Goal: Task Accomplishment & Management: Use online tool/utility

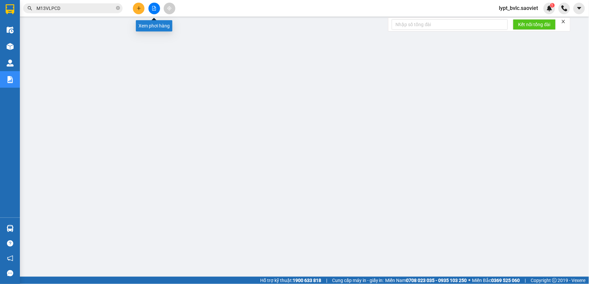
click at [155, 6] on icon "file-add" at bounding box center [154, 8] width 5 height 5
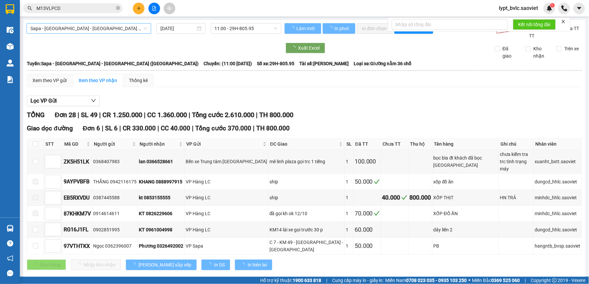
click at [117, 28] on span "Sapa - [GEOGRAPHIC_DATA] - [GEOGRAPHIC_DATA] ([GEOGRAPHIC_DATA])" at bounding box center [89, 29] width 117 height 10
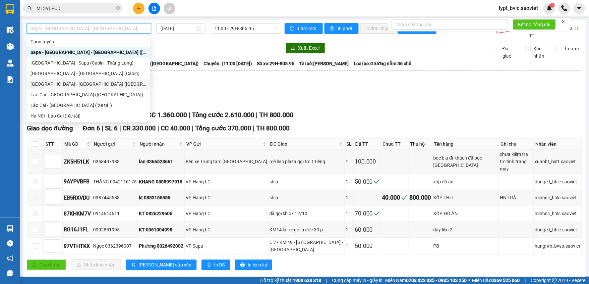
click at [84, 84] on div "[GEOGRAPHIC_DATA] - [GEOGRAPHIC_DATA] ([GEOGRAPHIC_DATA])" at bounding box center [89, 84] width 116 height 7
type input "[DATE]"
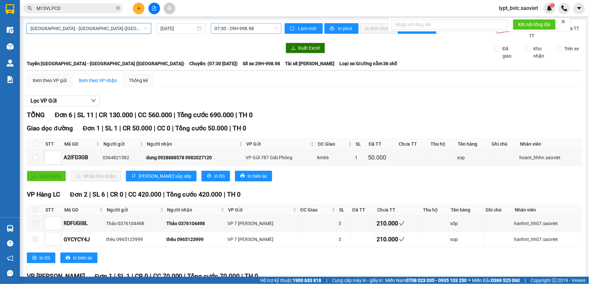
click at [244, 28] on span "07:30 - 29H-998.98" at bounding box center [246, 29] width 63 height 10
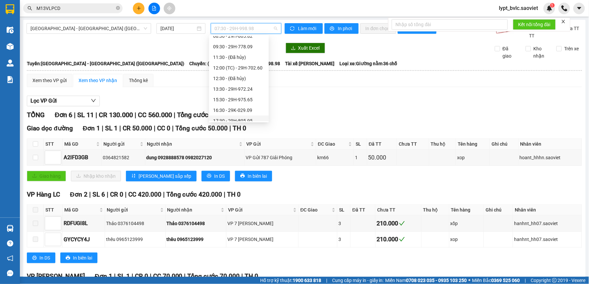
scroll to position [37, 0]
click at [240, 100] on div "16:30 - 29K-029.09" at bounding box center [239, 100] width 52 height 7
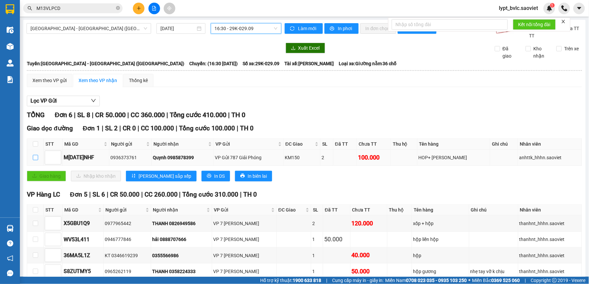
click at [35, 158] on input "checkbox" at bounding box center [35, 157] width 5 height 5
checkbox input "true"
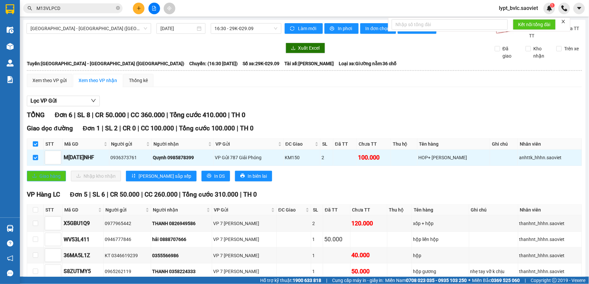
click at [50, 177] on span "Giao hàng" at bounding box center [49, 176] width 21 height 7
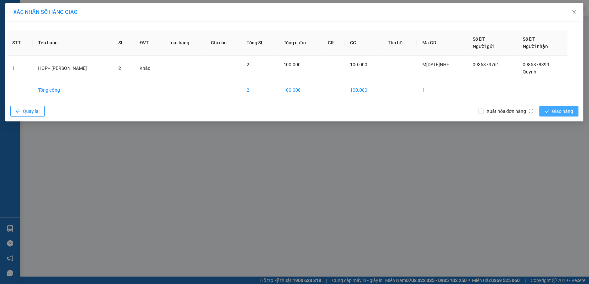
click at [549, 109] on icon "check" at bounding box center [547, 111] width 5 height 5
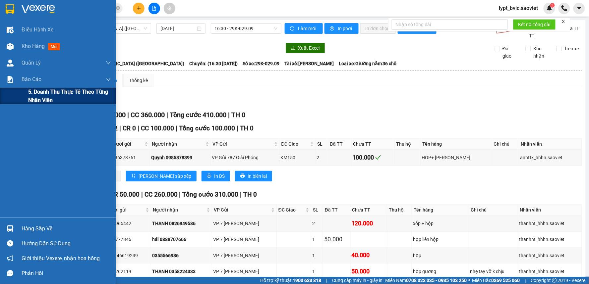
click at [34, 98] on span "5. Doanh thu thực tế theo từng nhân viên" at bounding box center [69, 96] width 83 height 17
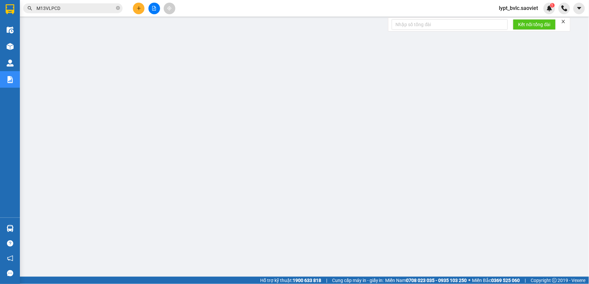
click at [156, 7] on icon "file-add" at bounding box center [154, 8] width 5 height 5
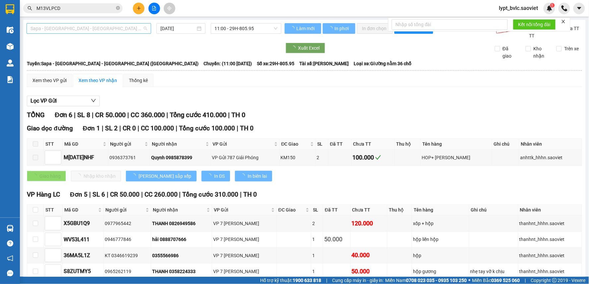
click at [107, 28] on span "Sapa - [GEOGRAPHIC_DATA] - [GEOGRAPHIC_DATA] ([GEOGRAPHIC_DATA])" at bounding box center [89, 29] width 117 height 10
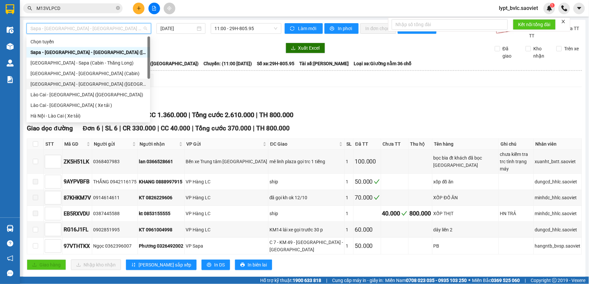
click at [82, 83] on div "[GEOGRAPHIC_DATA] - [GEOGRAPHIC_DATA] ([GEOGRAPHIC_DATA])" at bounding box center [89, 84] width 116 height 7
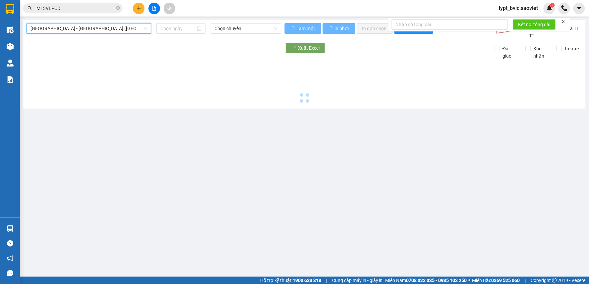
type input "[DATE]"
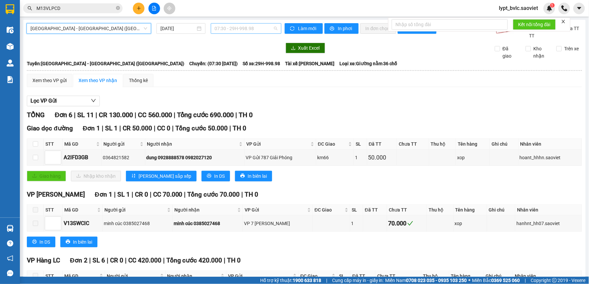
click at [243, 29] on span "07:30 - 29H-998.98" at bounding box center [246, 29] width 63 height 10
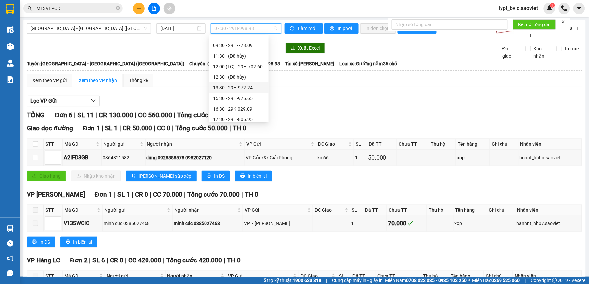
scroll to position [37, 0]
click at [240, 111] on div "17:30 - 29H-805.95" at bounding box center [239, 110] width 52 height 7
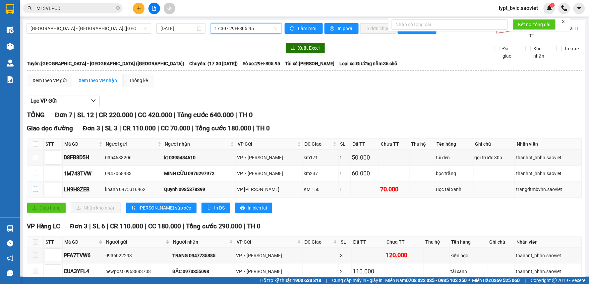
click at [37, 190] on input "checkbox" at bounding box center [35, 189] width 5 height 5
checkbox input "true"
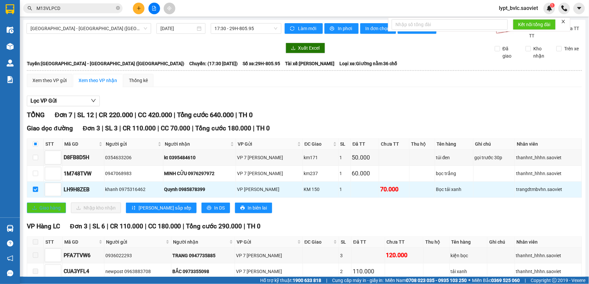
click at [48, 206] on span "Giao hàng" at bounding box center [49, 208] width 21 height 7
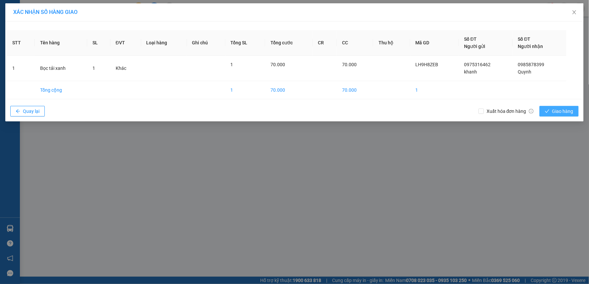
click at [554, 111] on span "Giao hàng" at bounding box center [562, 111] width 21 height 7
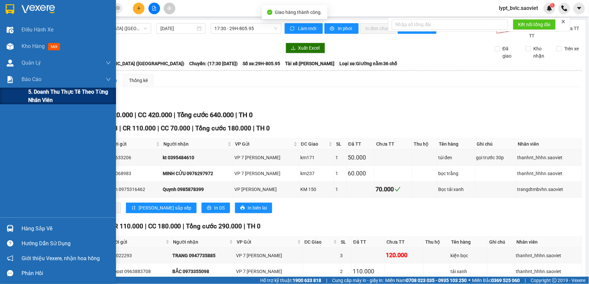
click at [38, 95] on span "5. Doanh thu thực tế theo từng nhân viên" at bounding box center [69, 96] width 83 height 17
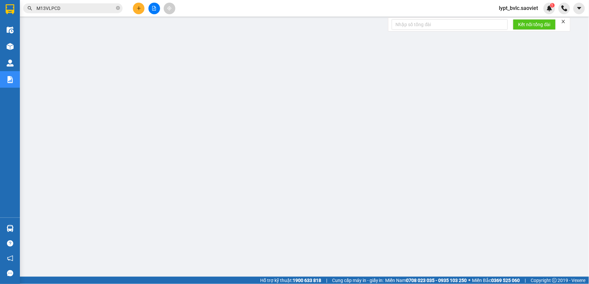
click at [533, 11] on span "lypt_bvlc.saoviet" at bounding box center [519, 8] width 50 height 8
click at [515, 21] on span "Đăng xuất" at bounding box center [522, 20] width 35 height 7
